Goal: Information Seeking & Learning: Learn about a topic

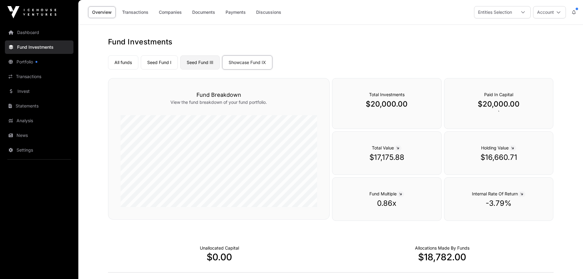
click at [202, 62] on link "Seed Fund III" at bounding box center [200, 62] width 40 height 14
click at [154, 62] on link "Seed Fund I" at bounding box center [159, 62] width 37 height 14
click at [139, 13] on link "Transactions" at bounding box center [135, 12] width 34 height 12
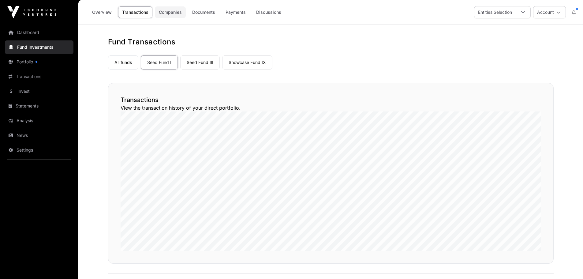
click at [166, 12] on link "Companies" at bounding box center [170, 12] width 31 height 12
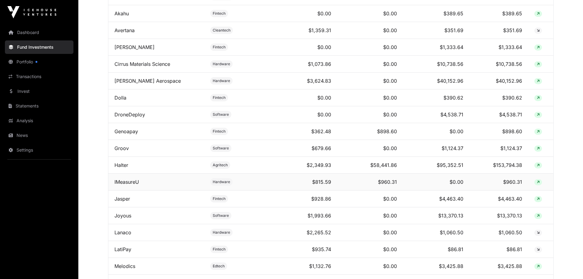
scroll to position [402, 0]
